Goal: Task Accomplishment & Management: Use online tool/utility

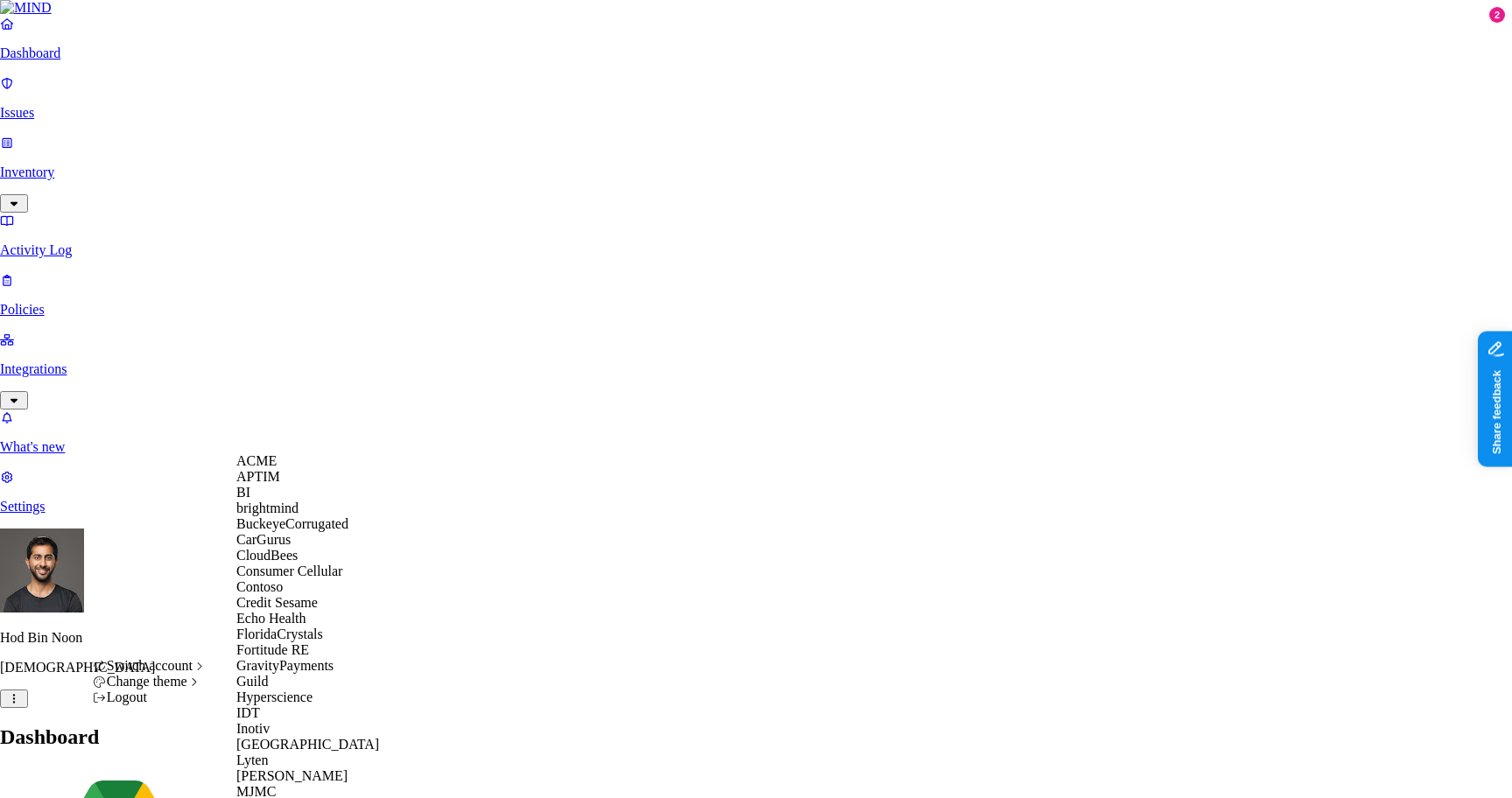
scroll to position [291, 0]
click at [299, 674] on div "Guild" at bounding box center [321, 682] width 170 height 16
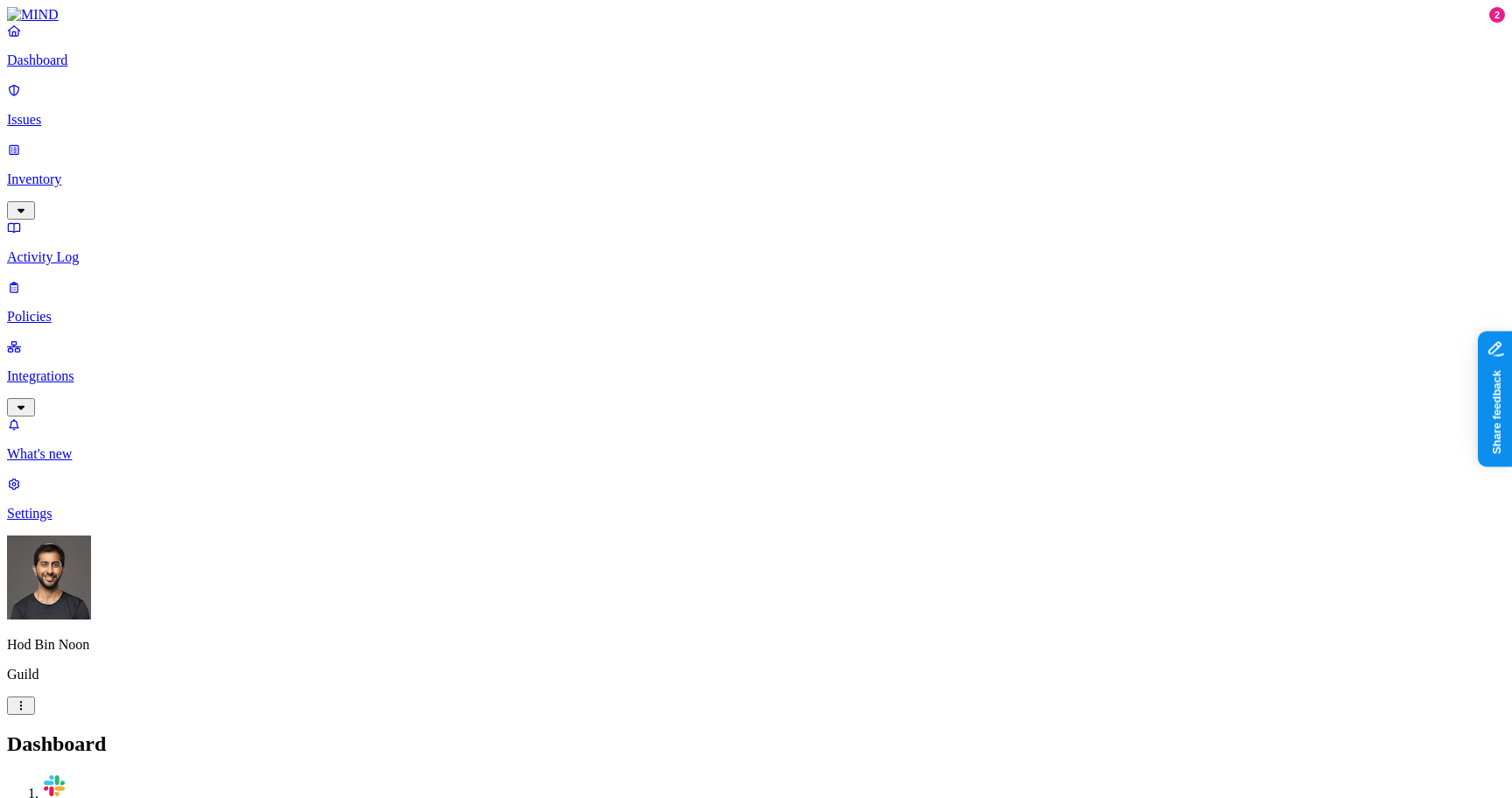
click at [104, 339] on link "Integrations" at bounding box center [756, 377] width 1498 height 76
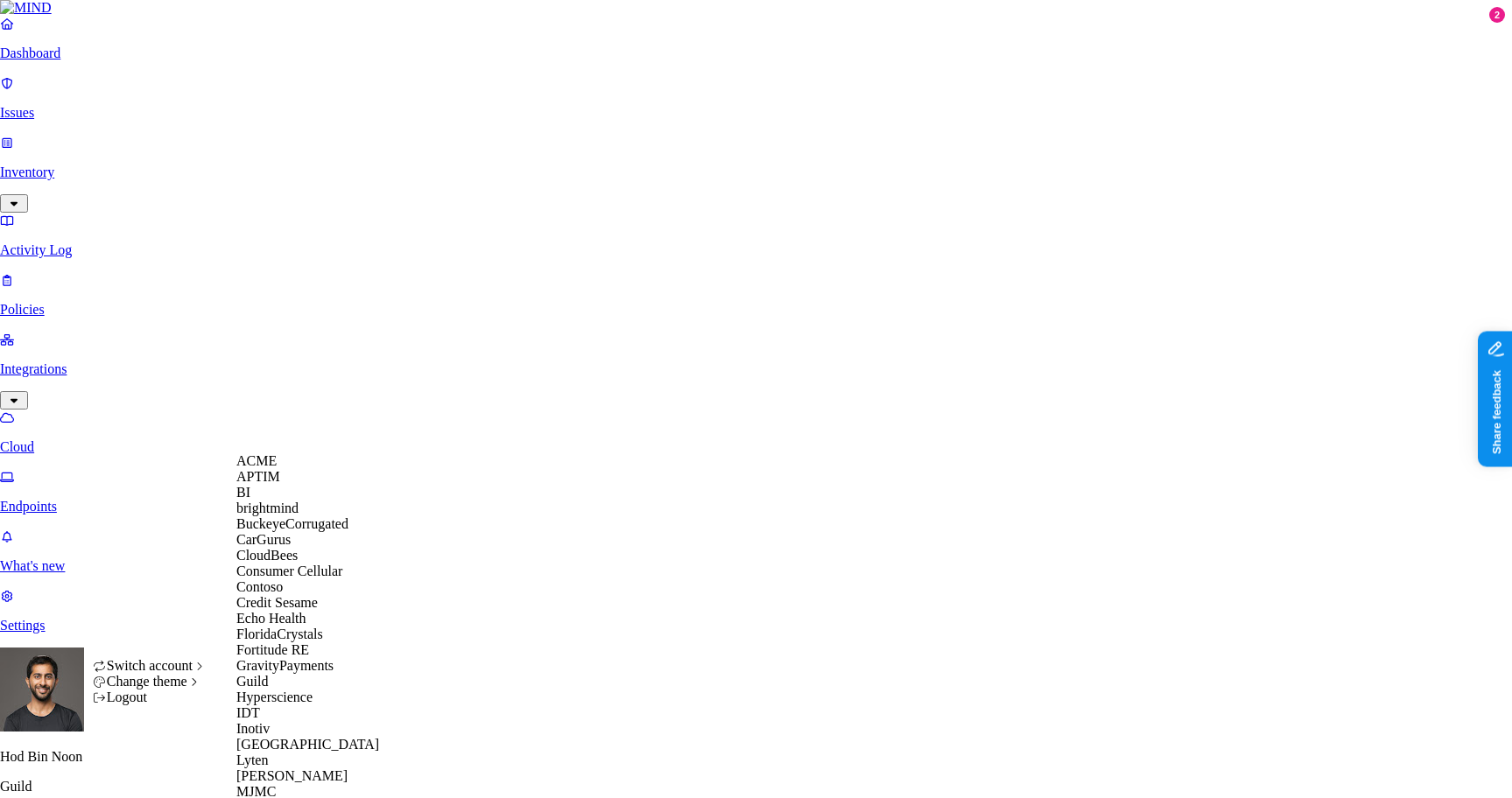
click at [272, 468] on span "ACME" at bounding box center [257, 461] width 41 height 15
